Goal: Find specific fact: Find specific fact

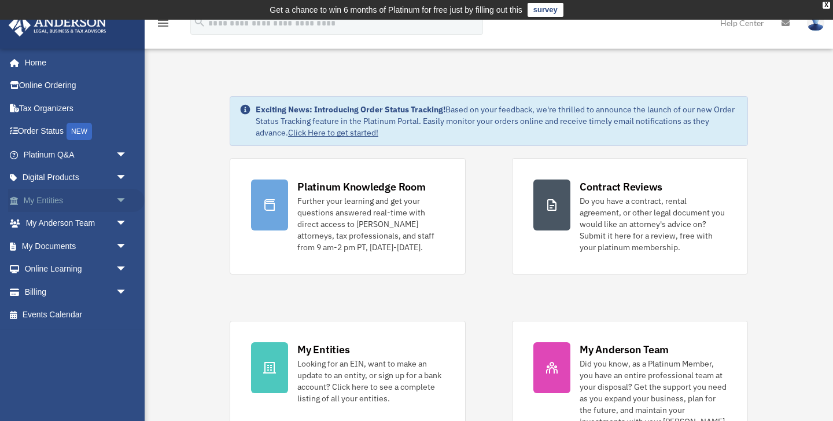
click at [45, 202] on link "My Entities arrow_drop_down" at bounding box center [76, 200] width 137 height 23
click at [46, 198] on link "My Entities arrow_drop_down" at bounding box center [76, 200] width 137 height 23
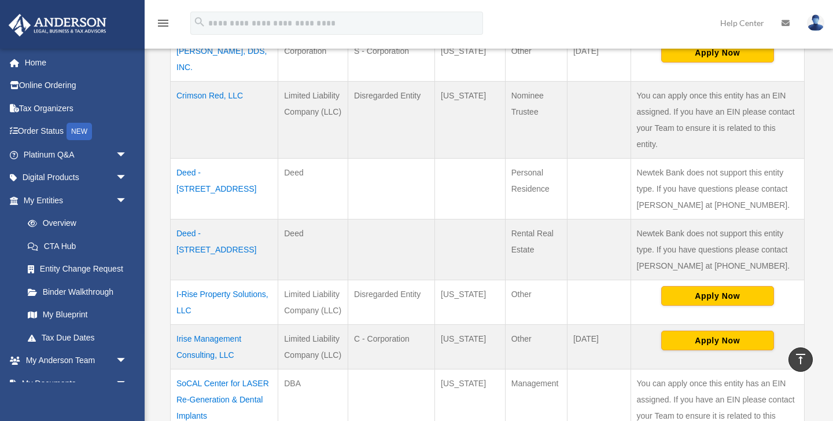
scroll to position [529, 0]
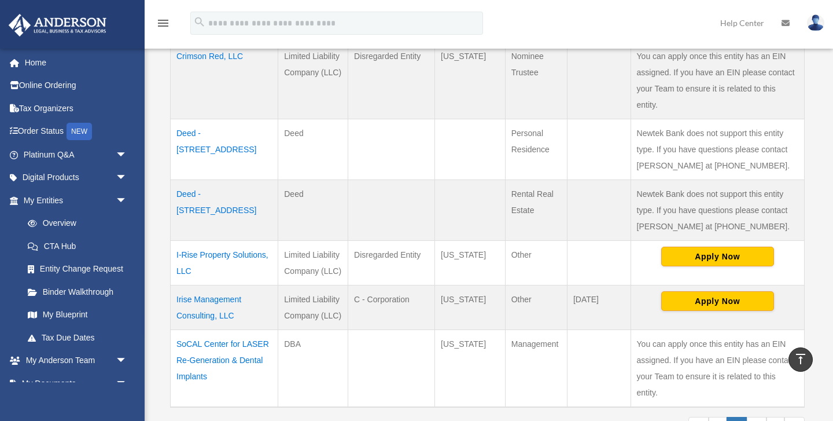
click at [223, 240] on td "I-Rise Property Solutions, LLC" at bounding box center [225, 262] width 108 height 45
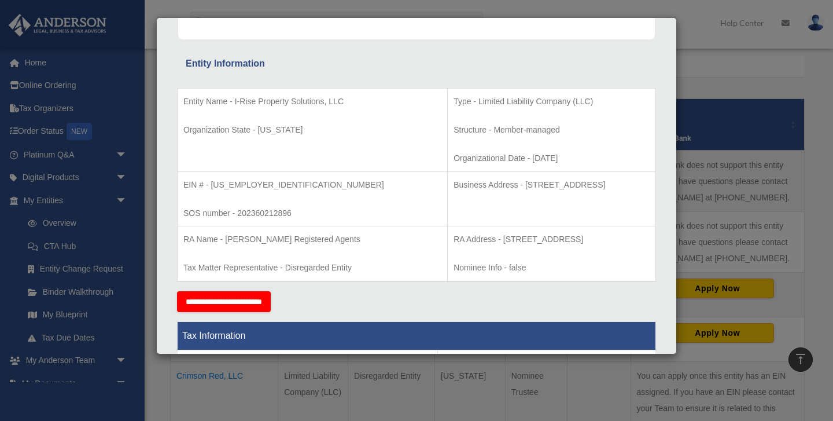
scroll to position [197, 0]
drag, startPoint x: 429, startPoint y: 184, endPoint x: 401, endPoint y: 204, distance: 33.6
click at [454, 191] on p "Business Address - 23 Corporate Plaza Drive, Suite 150-88, Newport Beach, CA 92…" at bounding box center [552, 184] width 196 height 14
copy p "23 Corporate Plaza Drive, Suite 150-88, Newport Beach, CA 92660"
